Goal: Task Accomplishment & Management: Use online tool/utility

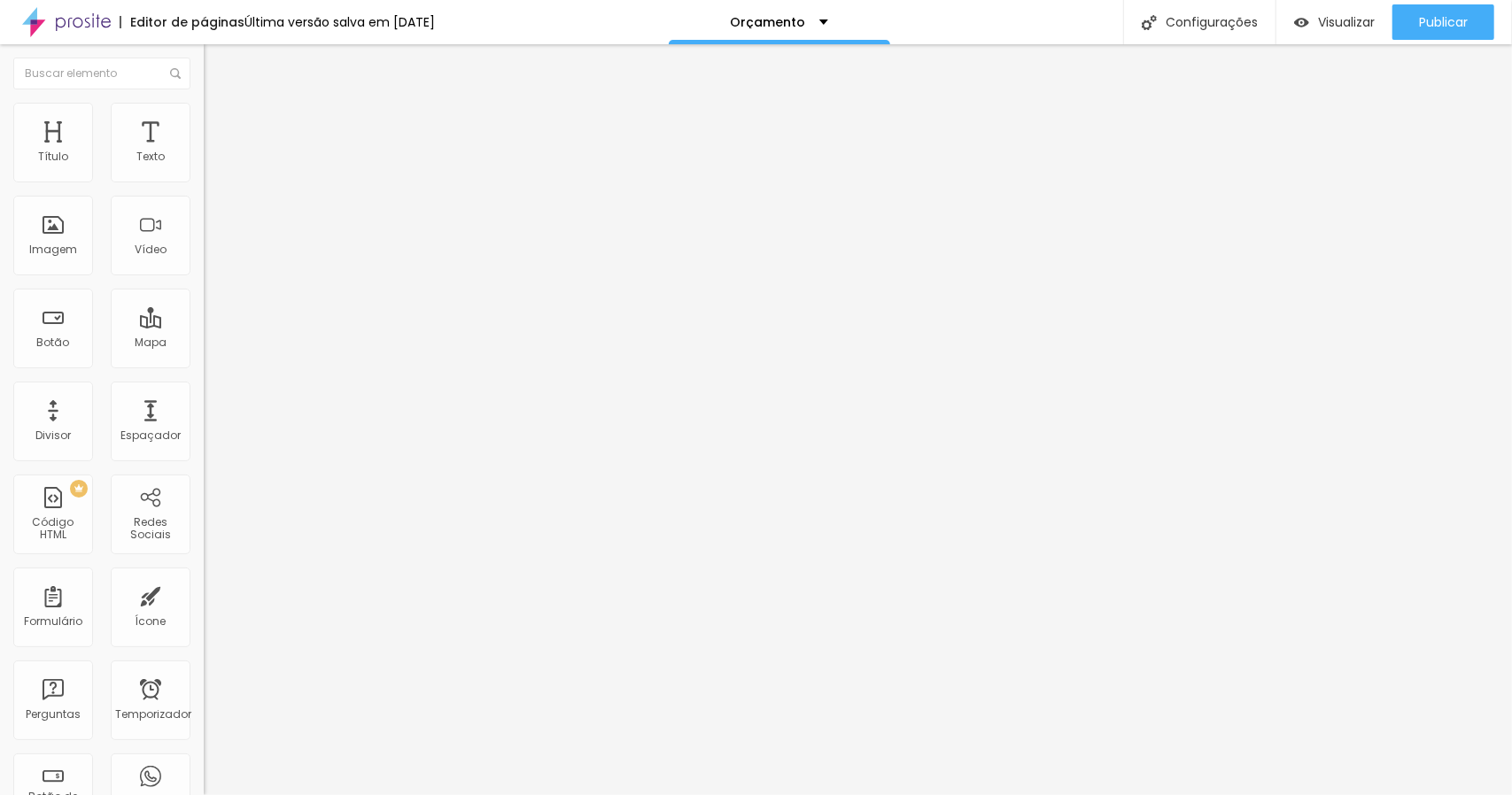
click at [204, 119] on li "Estilo" at bounding box center [305, 111] width 204 height 18
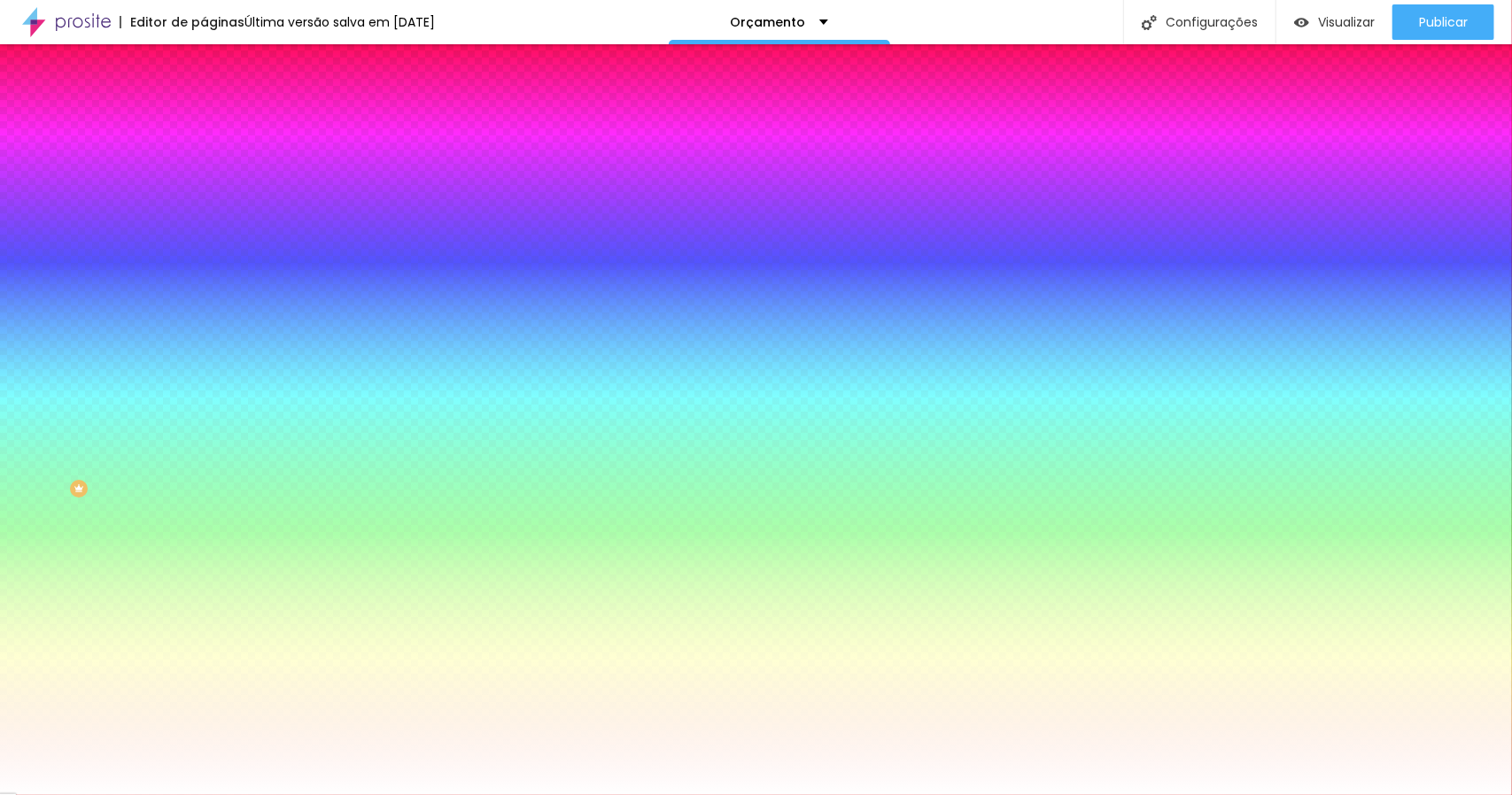
click at [204, 120] on li "Avançado" at bounding box center [305, 129] width 204 height 18
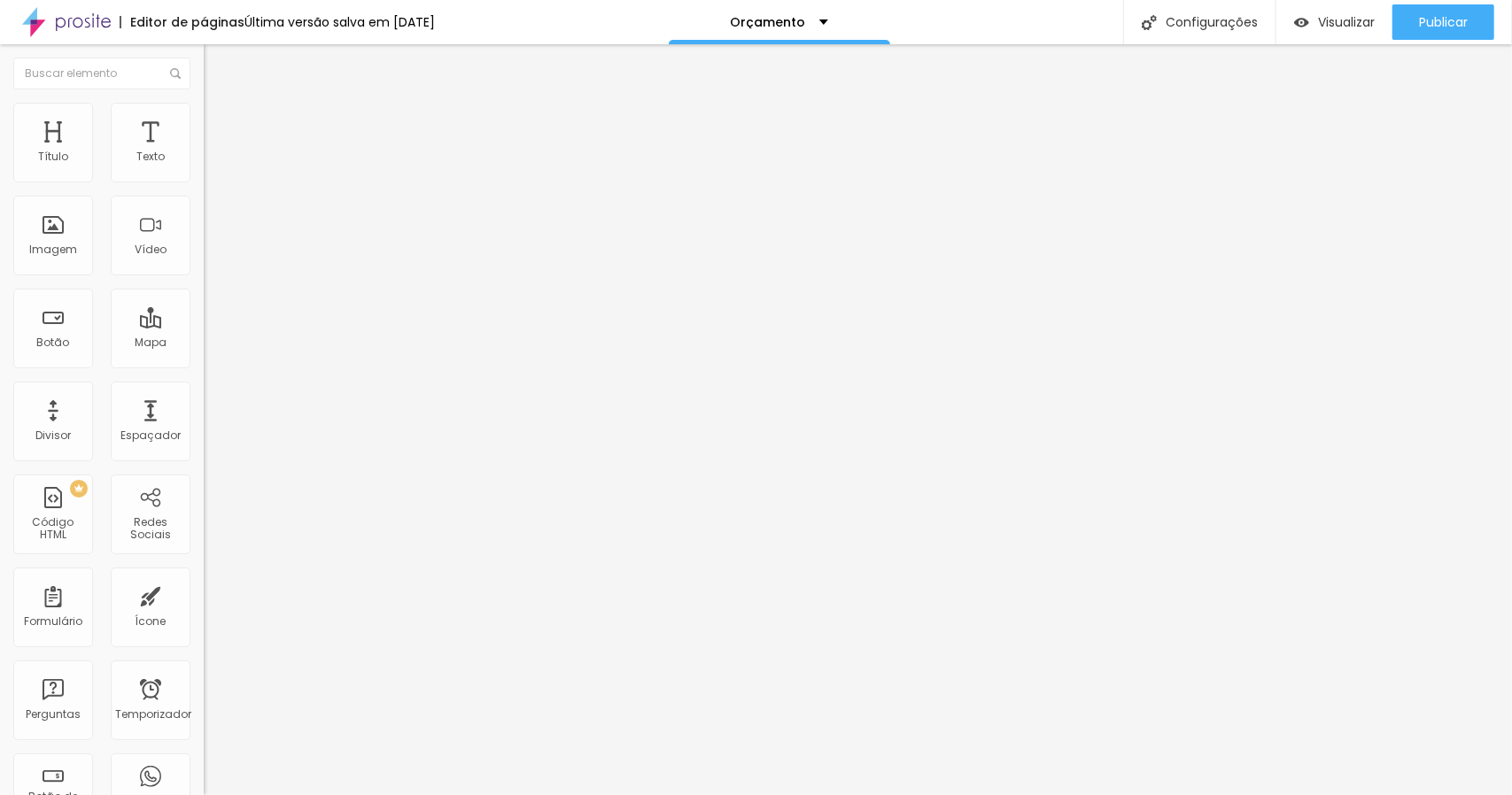
click at [204, 102] on li "Conteúdo" at bounding box center [305, 94] width 204 height 18
click at [204, 179] on img at bounding box center [209, 184] width 11 height 11
radio input "true"
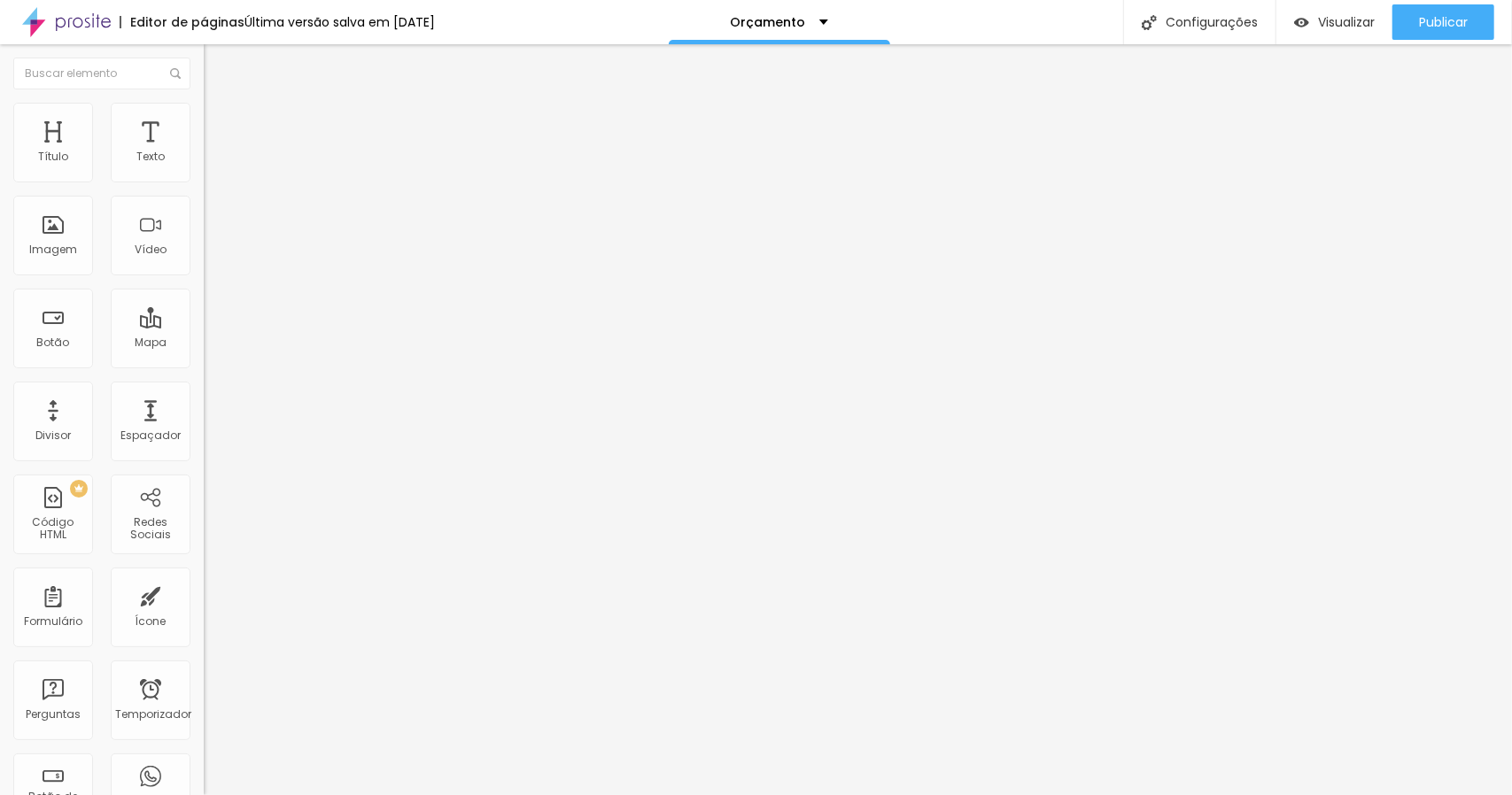
scroll to position [34, 0]
